Goal: Transaction & Acquisition: Purchase product/service

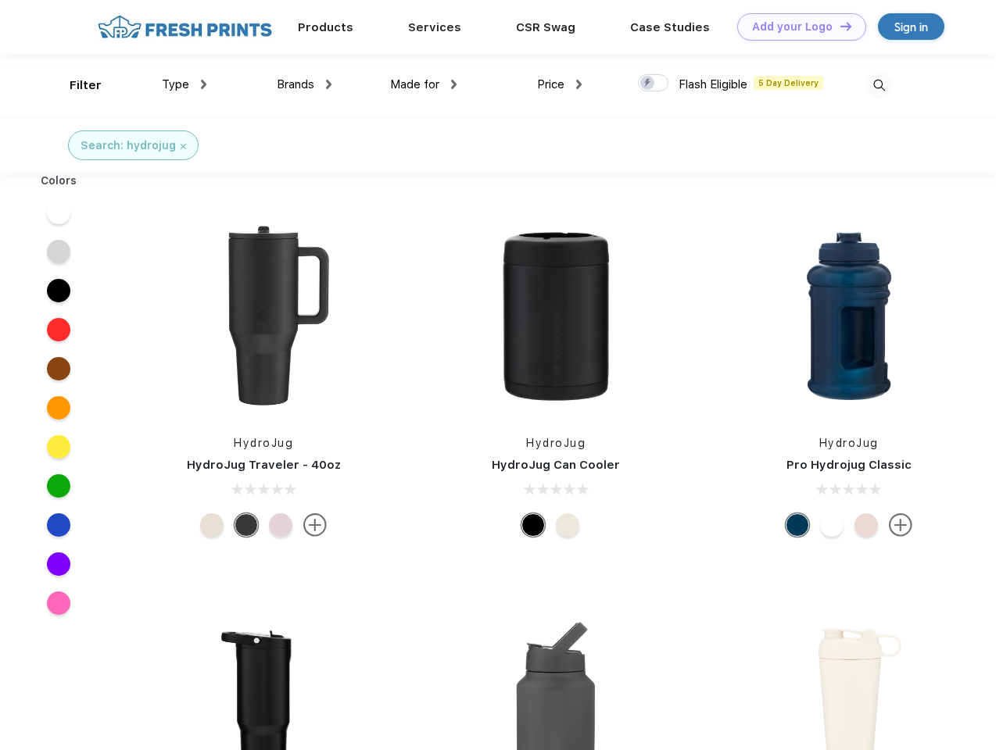
click at [796, 27] on link "Add your Logo Design Tool" at bounding box center [801, 26] width 129 height 27
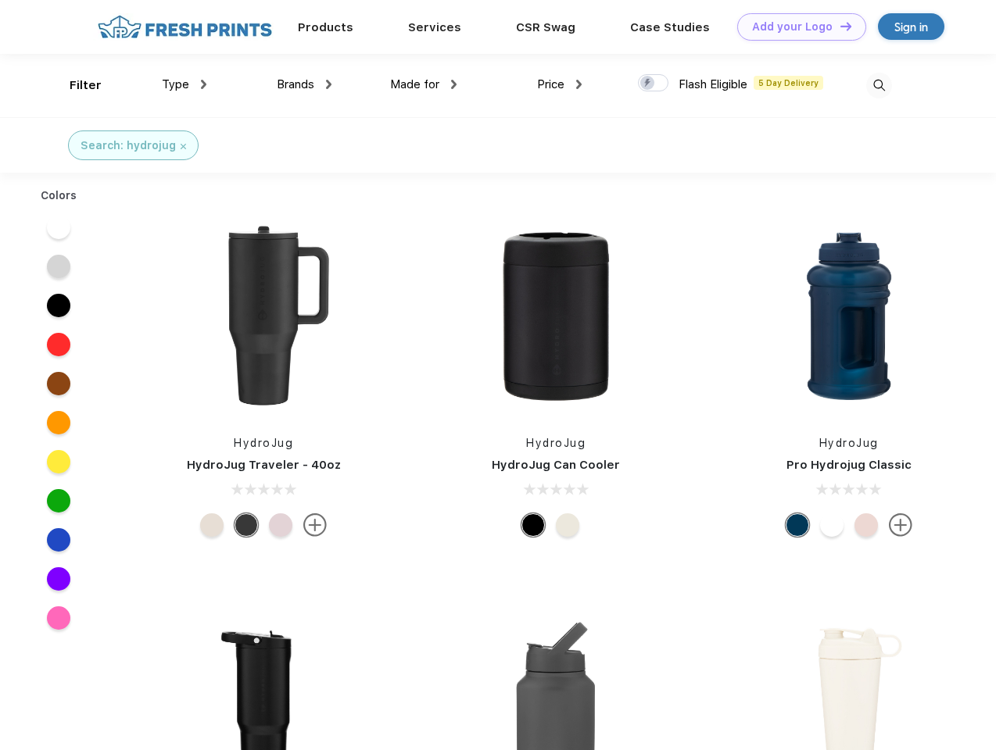
click at [0, 0] on div "Design Tool" at bounding box center [0, 0] width 0 height 0
click at [839, 26] on link "Add your Logo Design Tool" at bounding box center [801, 26] width 129 height 27
click at [75, 85] on div "Filter" at bounding box center [86, 86] width 32 height 18
click at [184, 84] on span "Type" at bounding box center [175, 84] width 27 height 14
click at [304, 84] on span "Brands" at bounding box center [296, 84] width 38 height 14
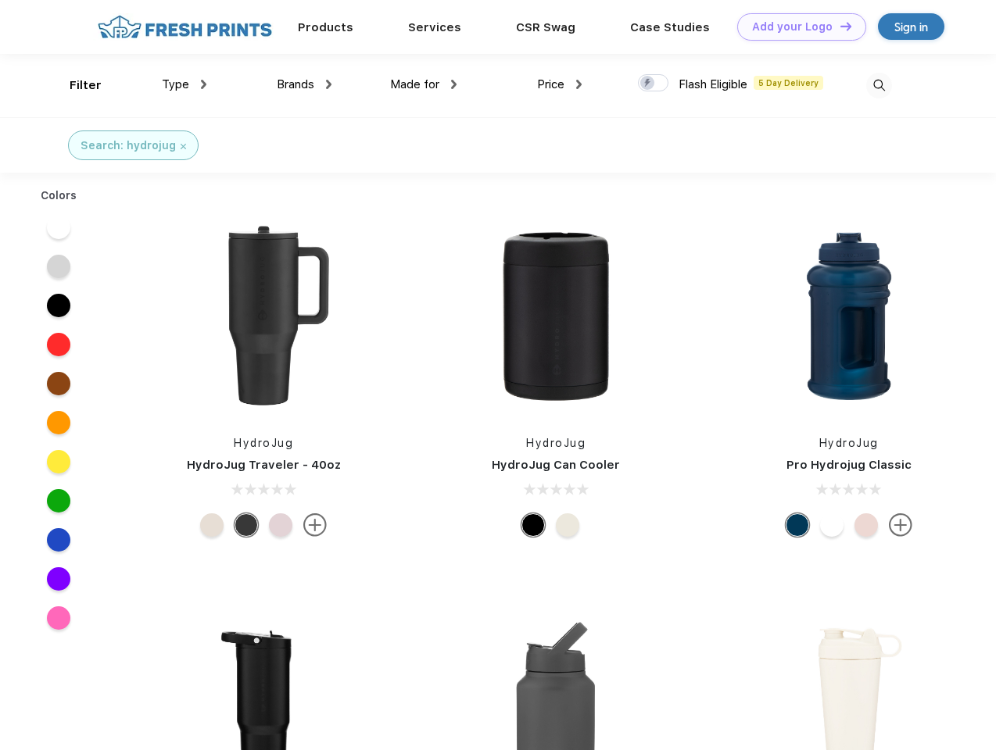
click at [424, 84] on span "Made for" at bounding box center [414, 84] width 49 height 14
click at [560, 84] on span "Price" at bounding box center [550, 84] width 27 height 14
click at [653, 84] on div at bounding box center [653, 82] width 30 height 17
click at [648, 84] on input "checkbox" at bounding box center [643, 78] width 10 height 10
click at [879, 85] on img at bounding box center [879, 86] width 26 height 26
